Goal: Information Seeking & Learning: Learn about a topic

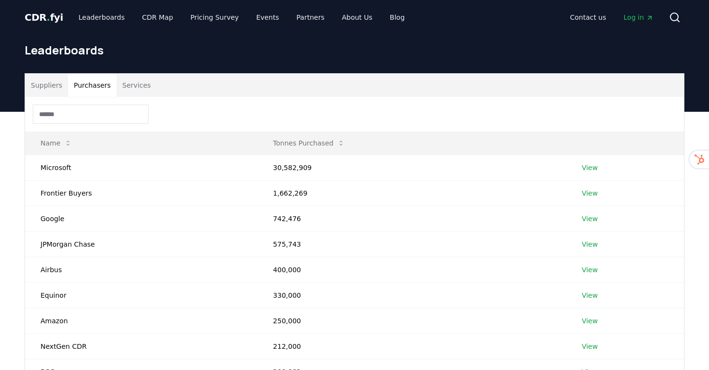
click at [83, 88] on button "Purchasers" at bounding box center [92, 85] width 49 height 23
click at [136, 85] on button "Services" at bounding box center [137, 85] width 40 height 23
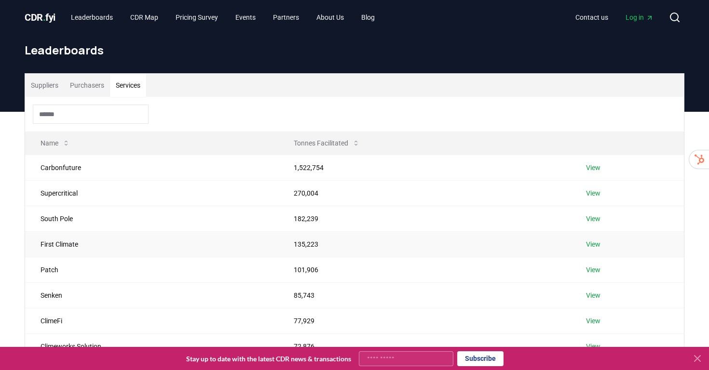
click at [591, 247] on link "View" at bounding box center [593, 245] width 14 height 10
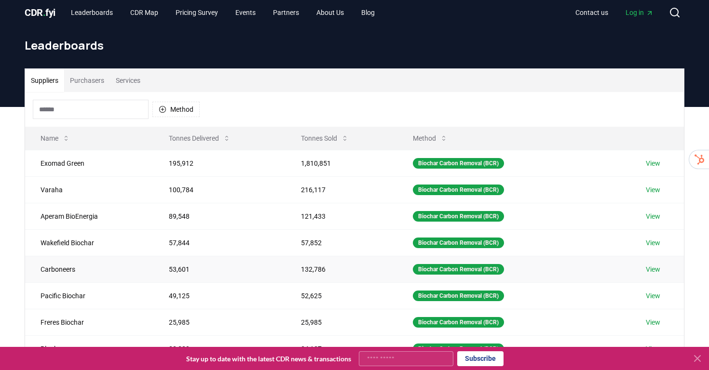
scroll to position [4, 0]
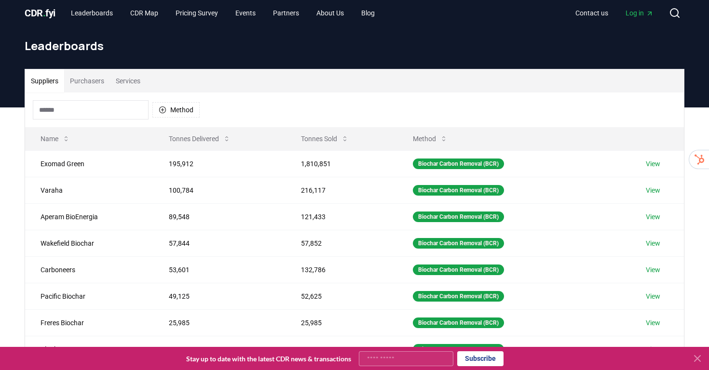
click at [135, 76] on button "Services" at bounding box center [128, 80] width 36 height 23
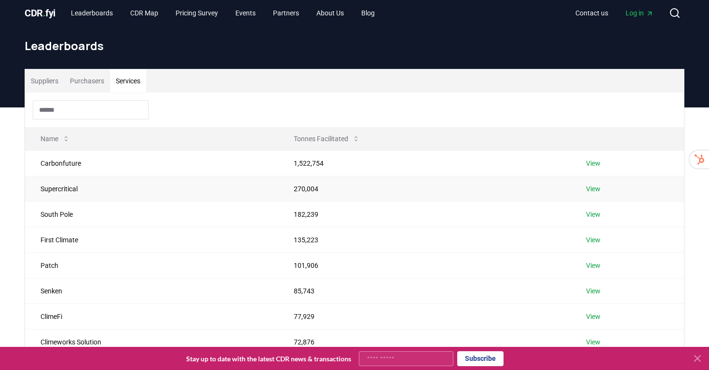
click at [597, 180] on td "View" at bounding box center [626, 189] width 113 height 26
click at [595, 186] on link "View" at bounding box center [593, 189] width 14 height 10
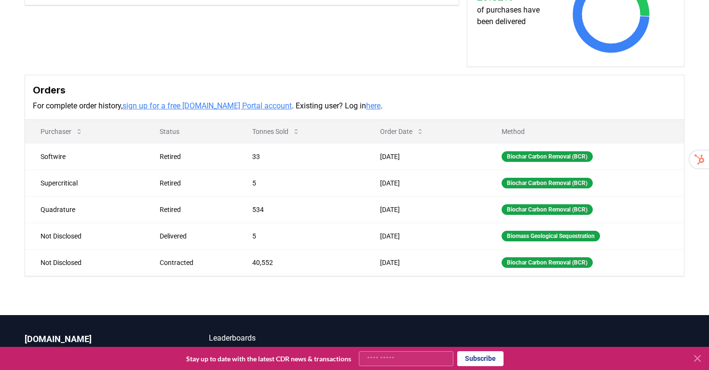
scroll to position [274, 0]
